Goal: Information Seeking & Learning: Learn about a topic

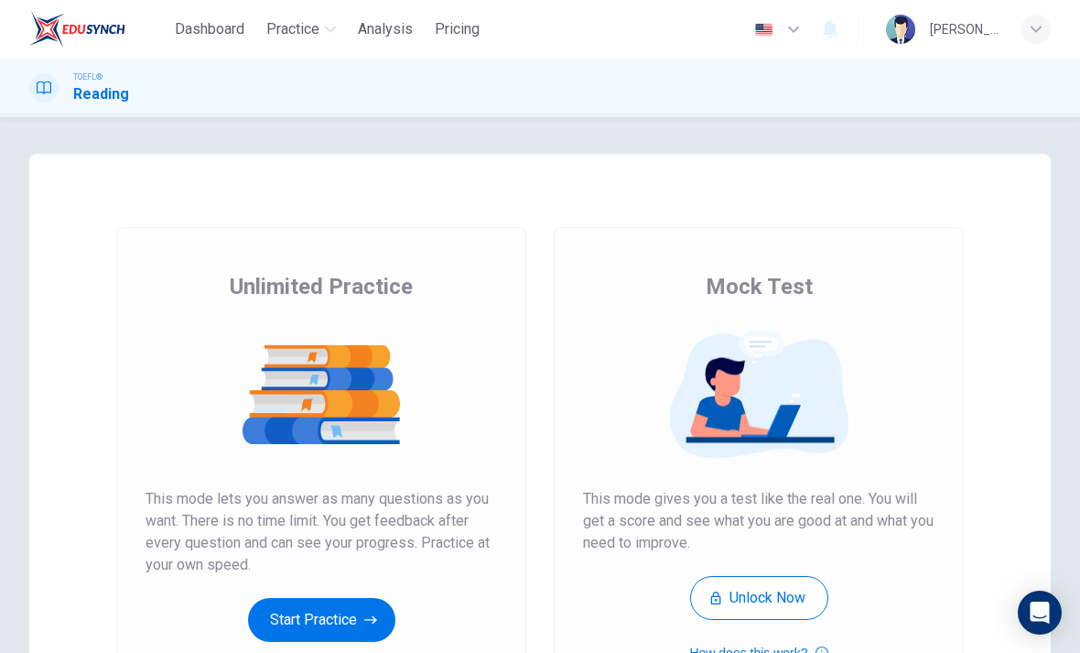
click at [350, 585] on div "Unlimited Practice This mode lets you answer as many questions as you want. The…" at bounding box center [321, 457] width 351 height 370
click at [349, 584] on div "Unlimited Practice This mode lets you answer as many questions as you want. The…" at bounding box center [321, 457] width 351 height 370
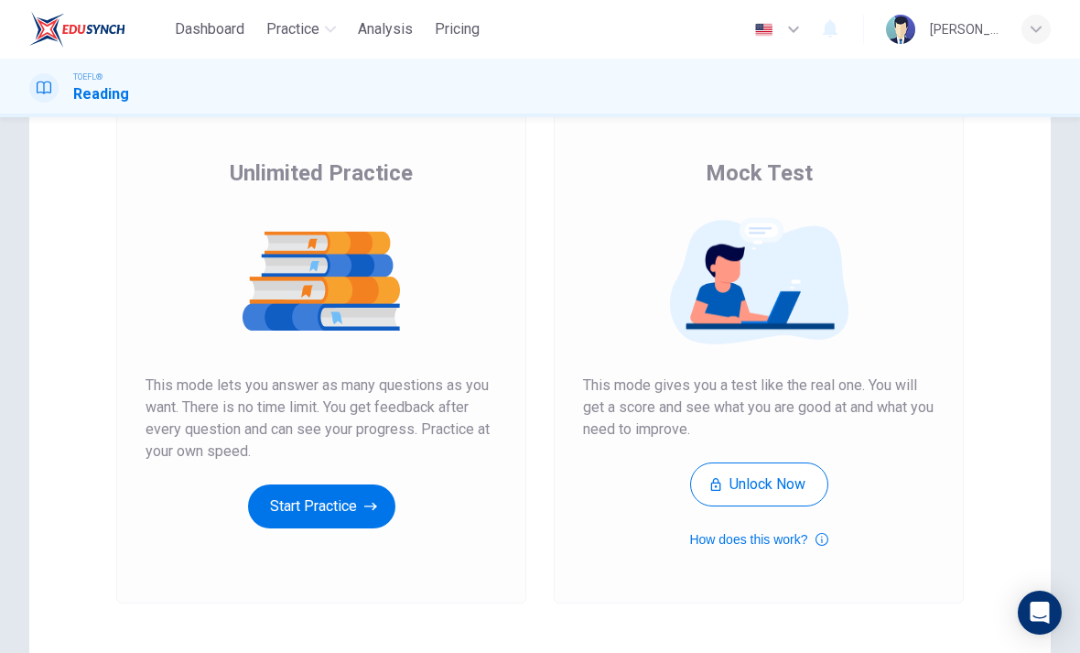
scroll to position [153, 0]
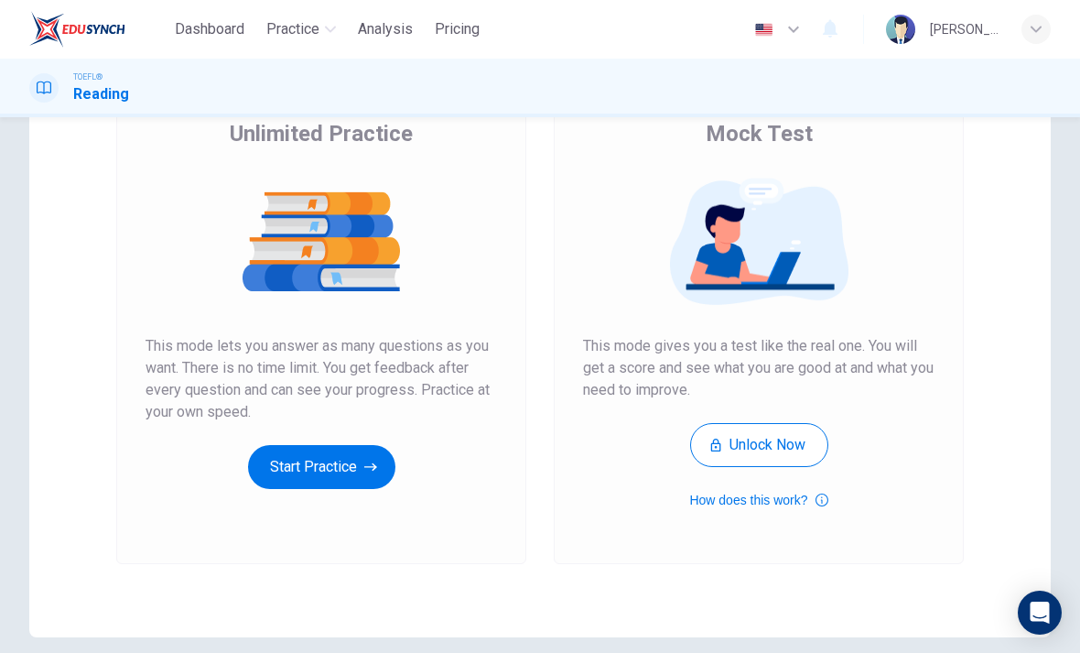
click at [368, 474] on icon "button" at bounding box center [370, 467] width 13 height 18
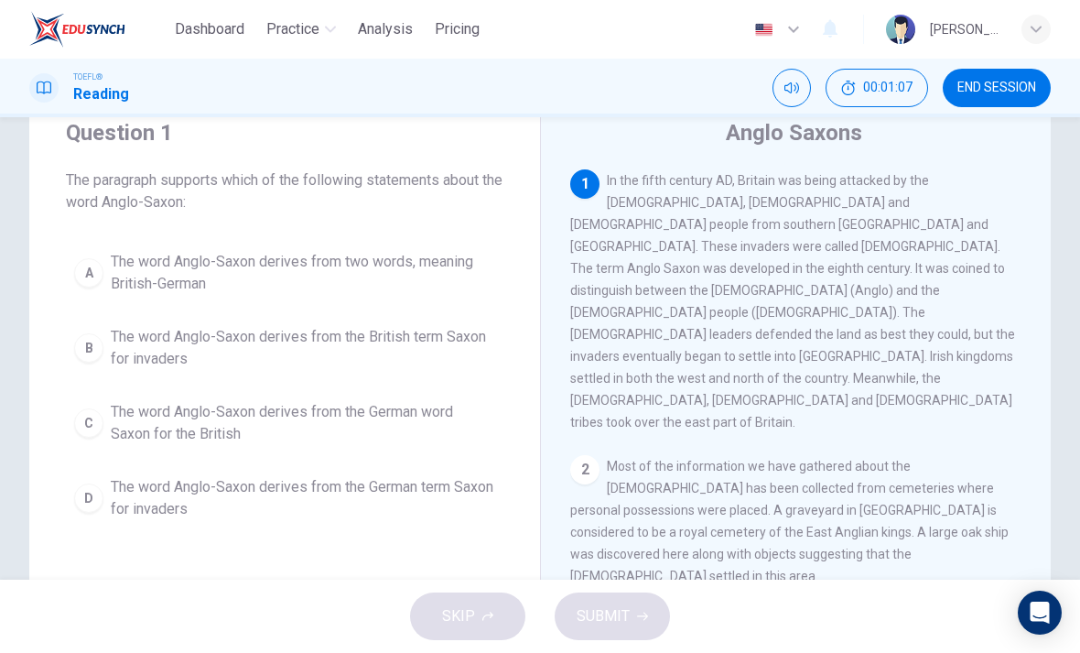
scroll to position [0, 0]
click at [434, 267] on span "The word Anglo-Saxon derives from two words, meaning British-German" at bounding box center [303, 273] width 384 height 44
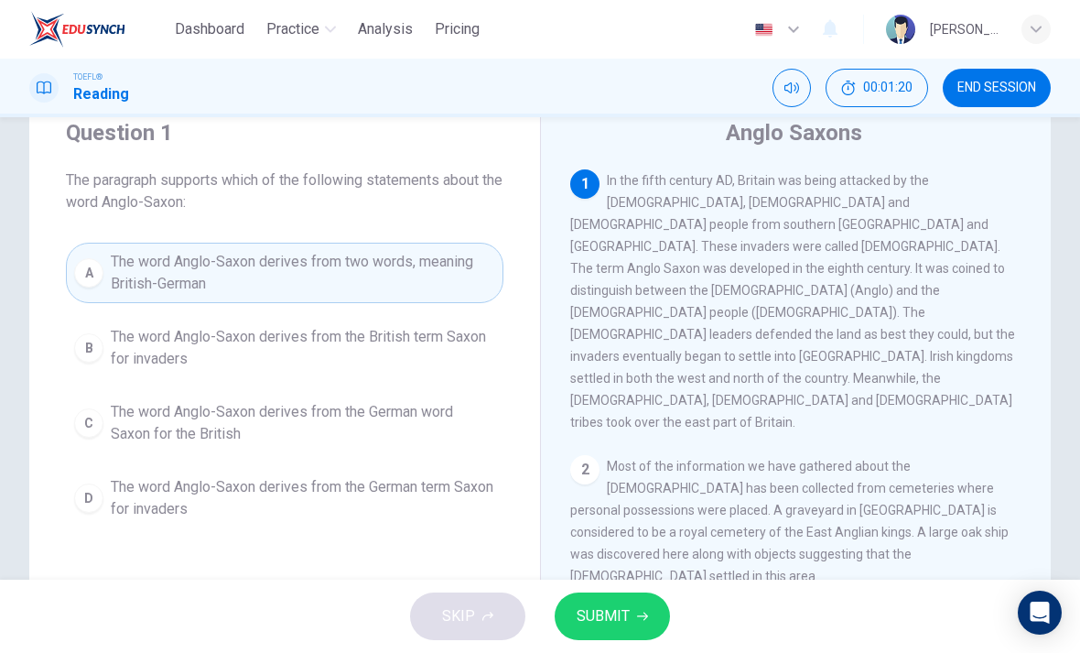
click at [647, 622] on button "SUBMIT" at bounding box center [612, 616] width 115 height 48
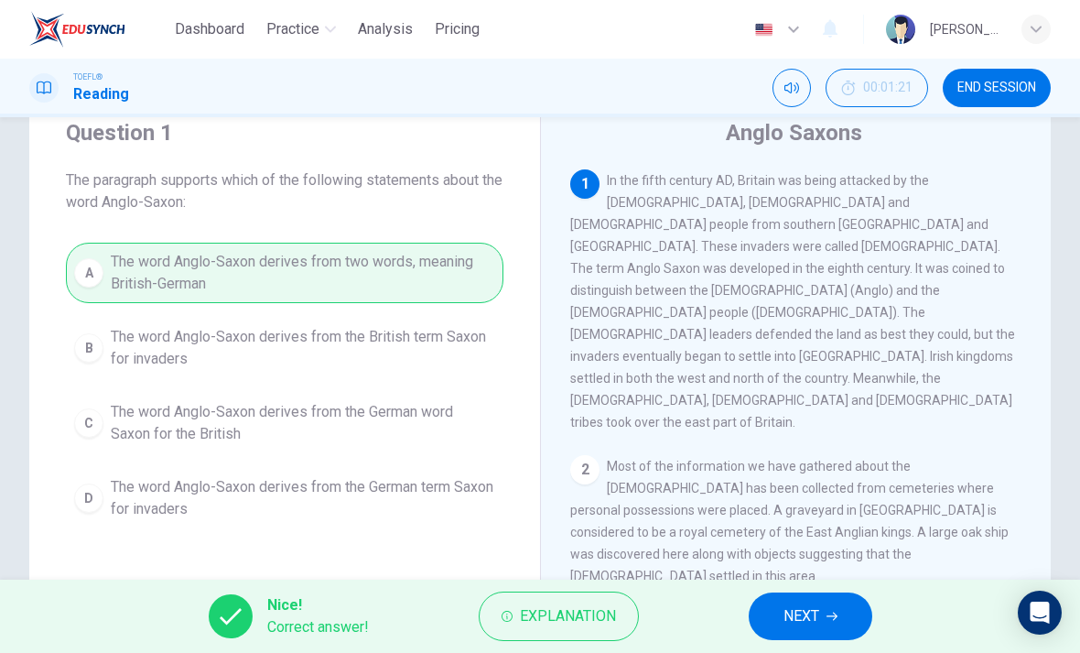
click at [784, 605] on span "NEXT" at bounding box center [801, 616] width 36 height 26
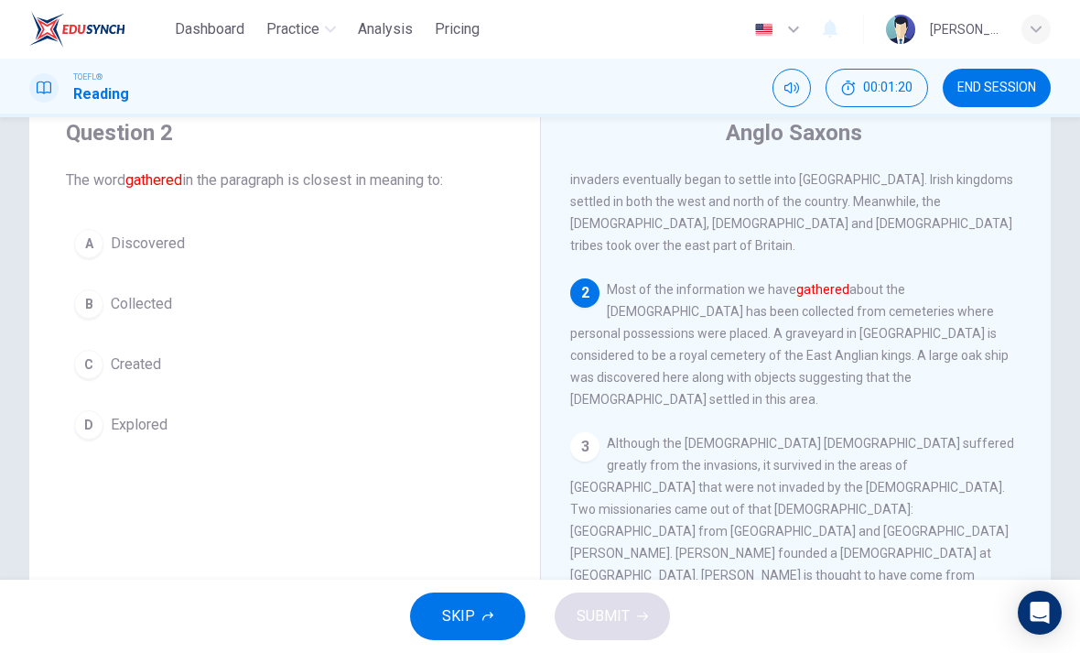
scroll to position [205, 0]
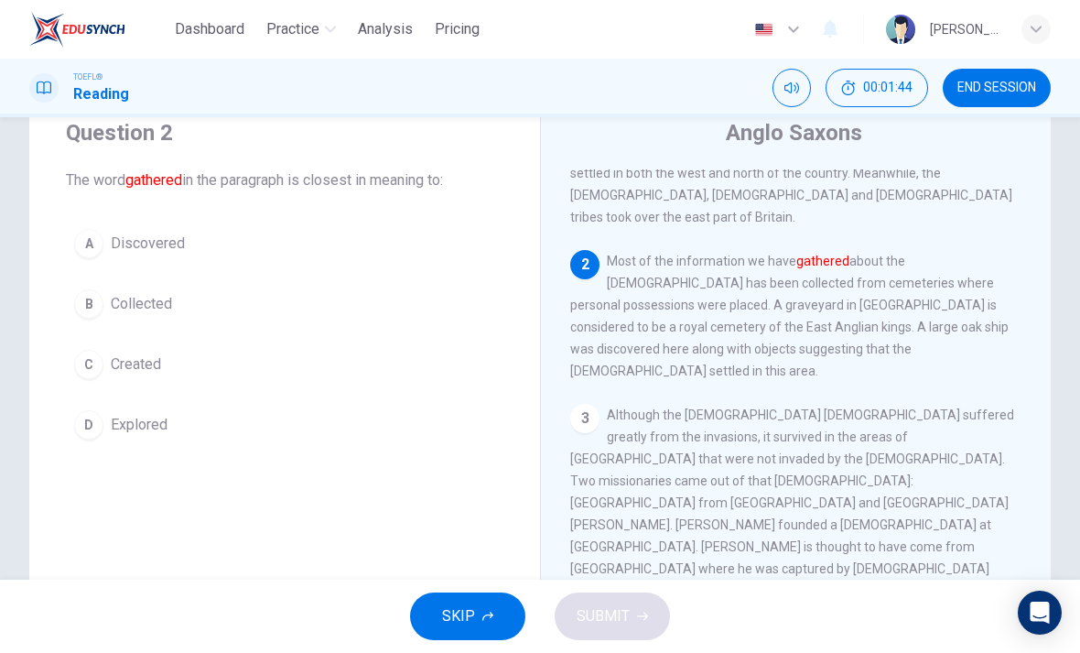
click at [172, 257] on button "A Discovered" at bounding box center [284, 244] width 437 height 46
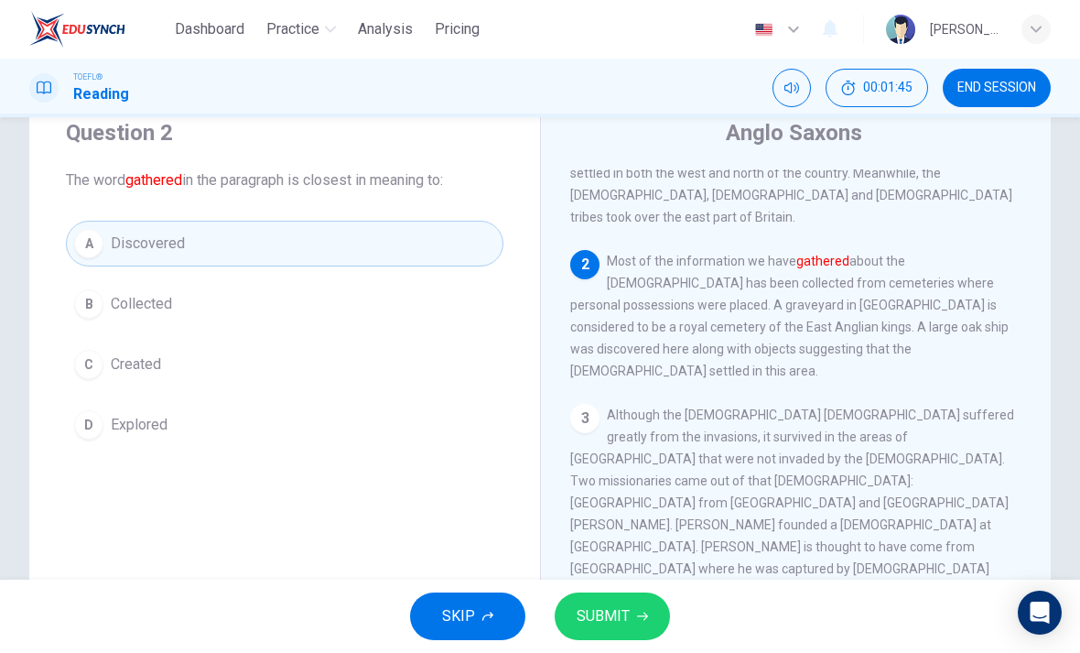
click at [653, 612] on button "SUBMIT" at bounding box center [612, 616] width 115 height 48
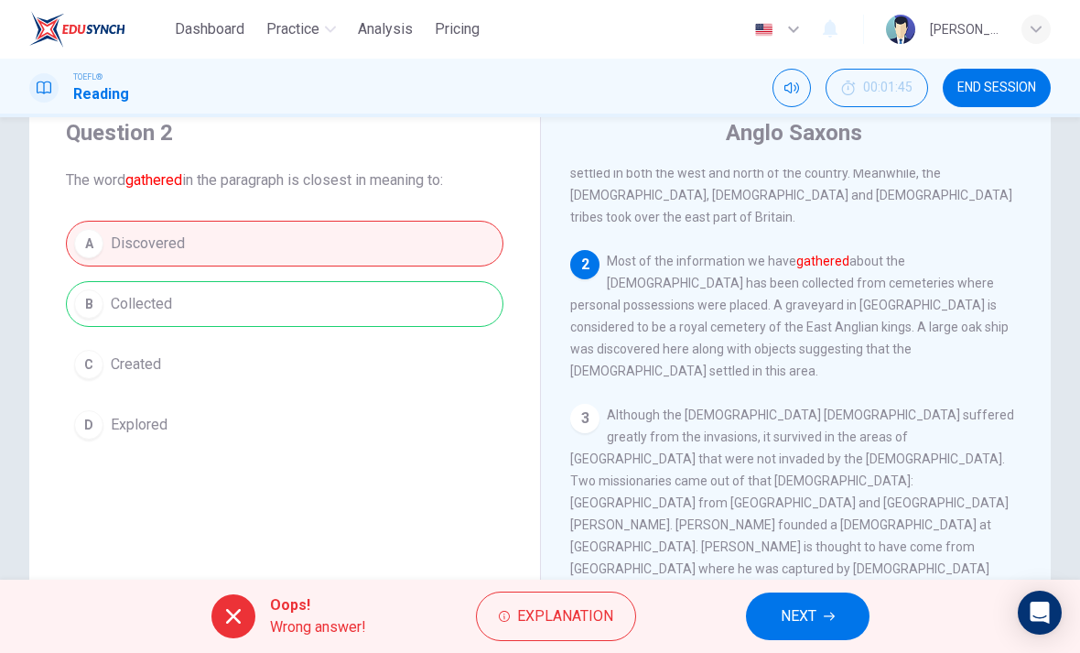
click at [824, 615] on icon "button" at bounding box center [829, 615] width 11 height 11
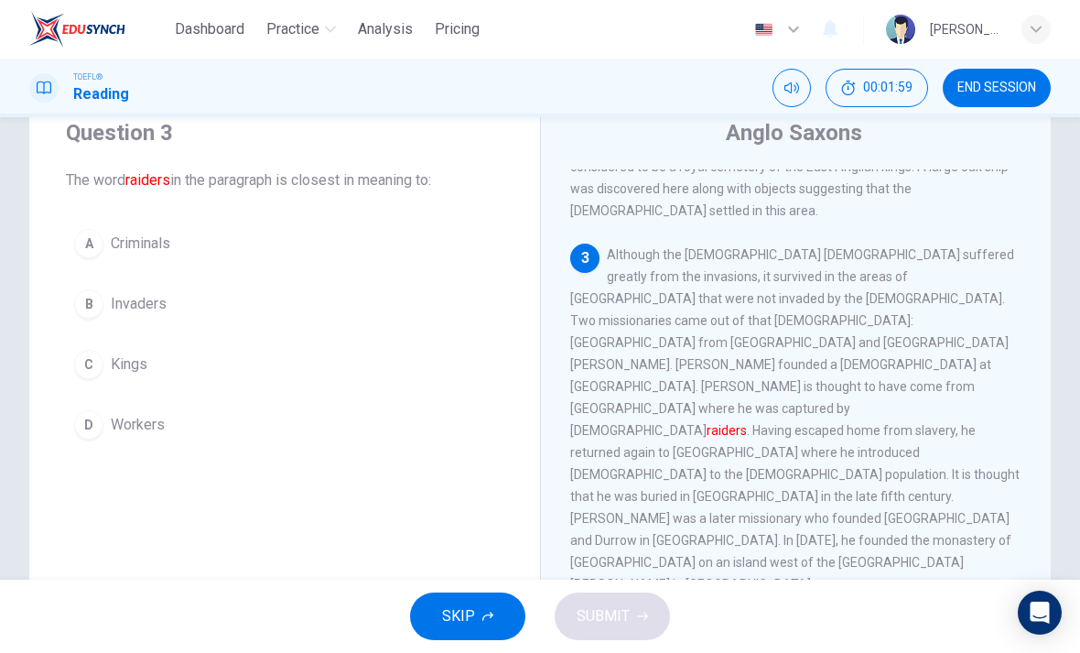
scroll to position [366, 0]
click at [135, 376] on button "C Kings" at bounding box center [284, 364] width 437 height 46
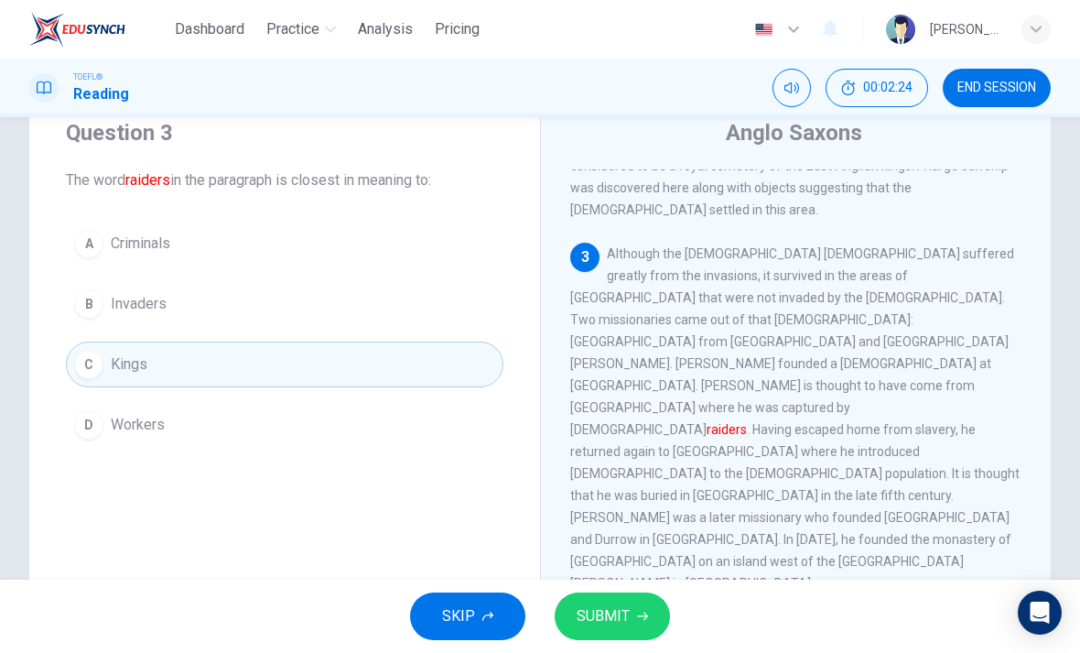
click at [637, 615] on icon "button" at bounding box center [642, 615] width 11 height 11
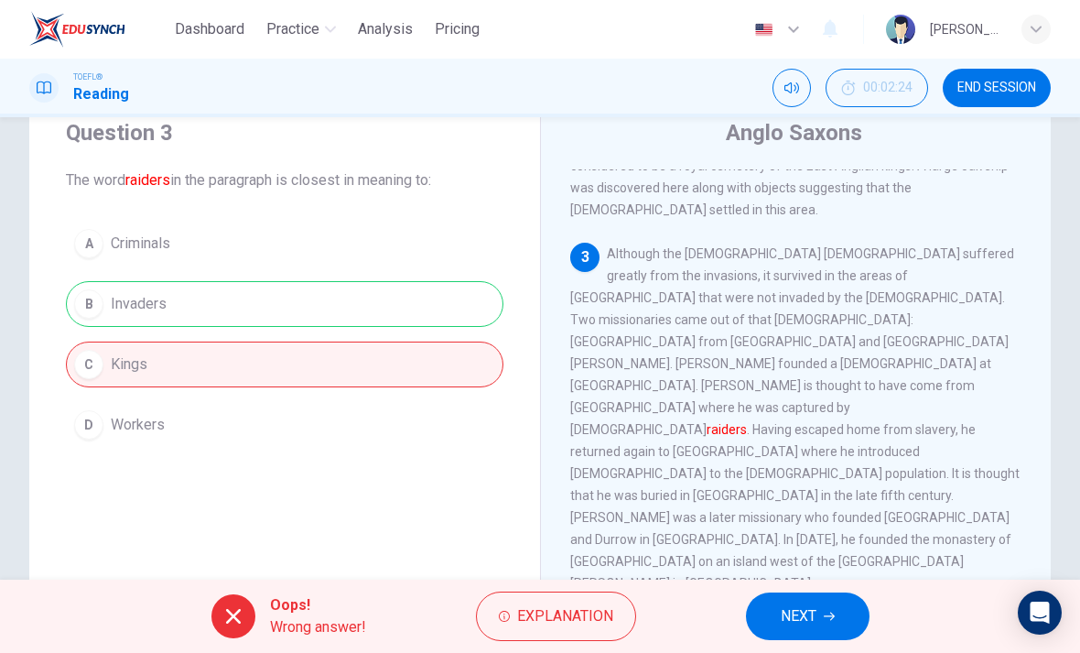
click at [843, 617] on button "NEXT" at bounding box center [808, 616] width 124 height 48
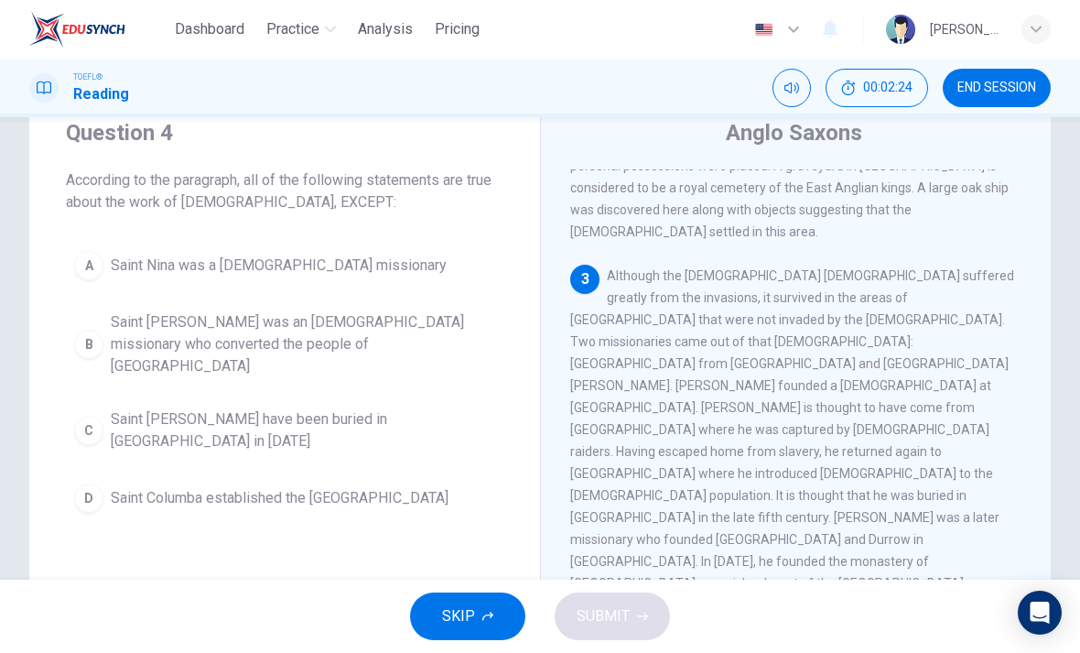
scroll to position [341, 0]
click at [997, 102] on button "END SESSION" at bounding box center [997, 88] width 108 height 38
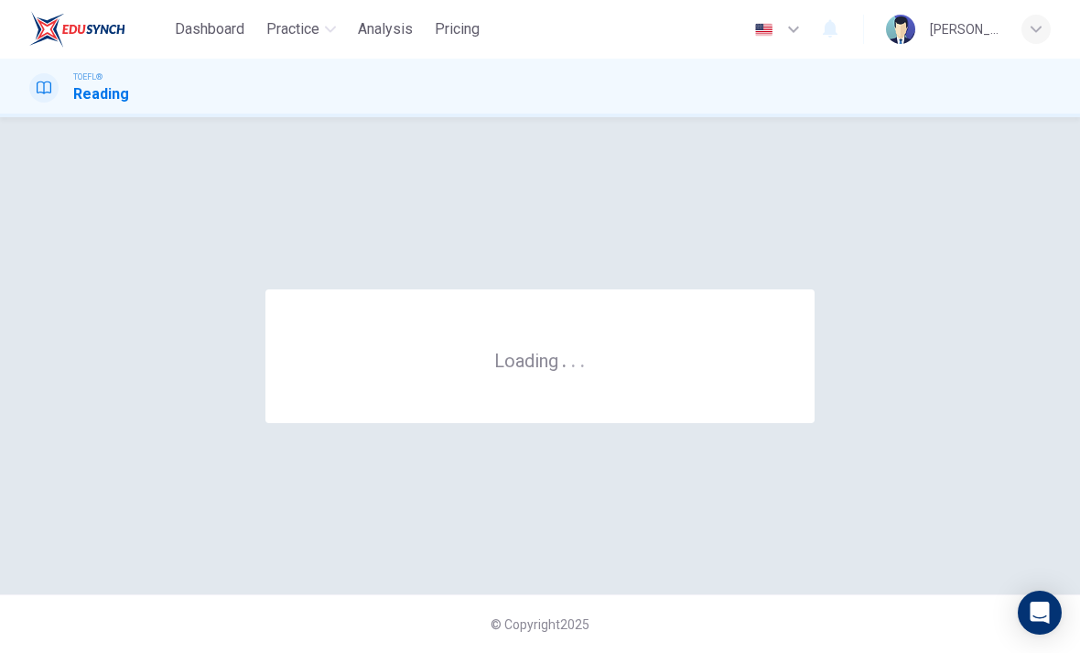
scroll to position [0, 0]
